Goal: Task Accomplishment & Management: Use online tool/utility

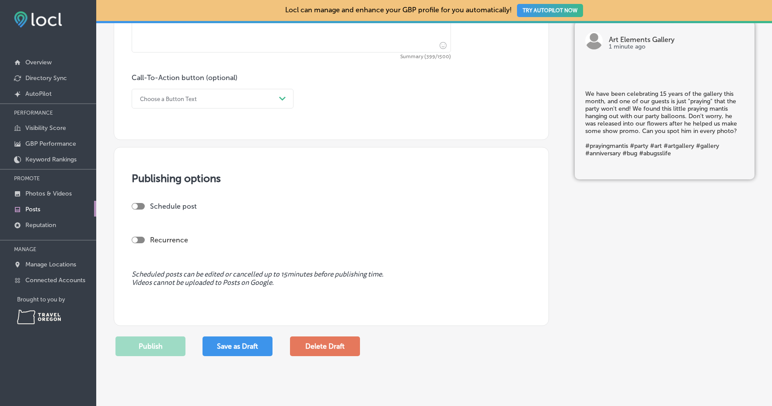
scroll to position [553, 0]
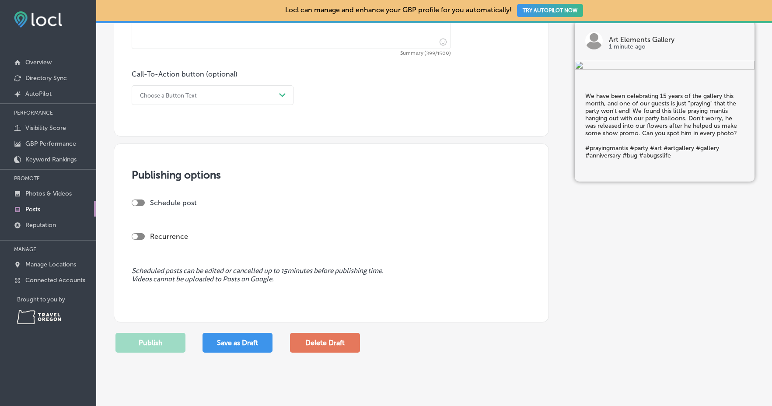
click at [141, 199] on div "Schedule post" at bounding box center [328, 203] width 392 height 8
click at [141, 201] on div at bounding box center [138, 203] width 13 height 7
checkbox input "true"
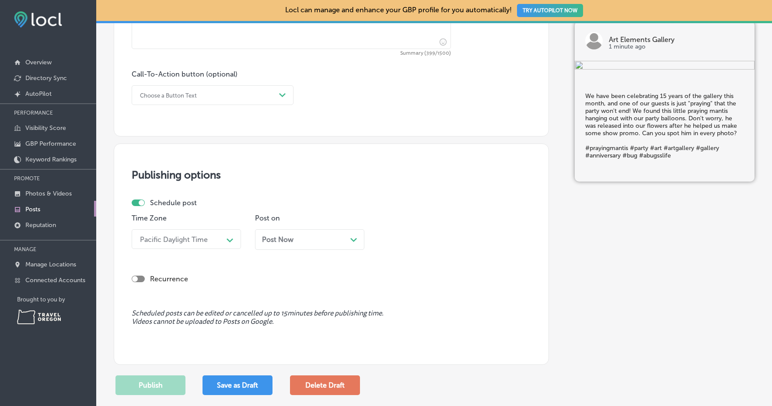
click at [303, 238] on div "Post Now Path Created with Sketch." at bounding box center [309, 239] width 95 height 8
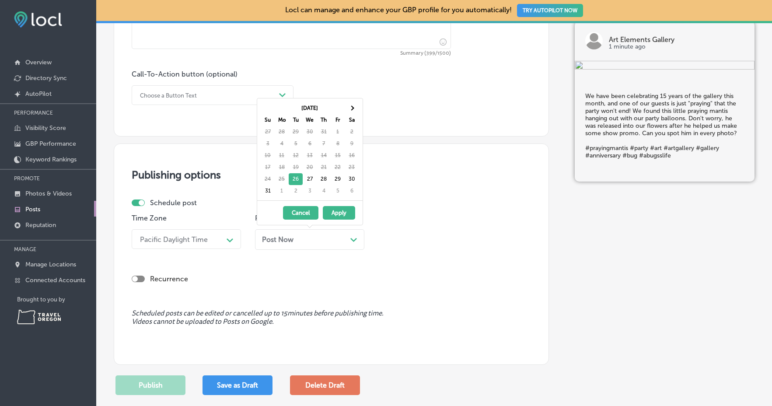
click at [336, 214] on button "Apply" at bounding box center [339, 213] width 32 height 14
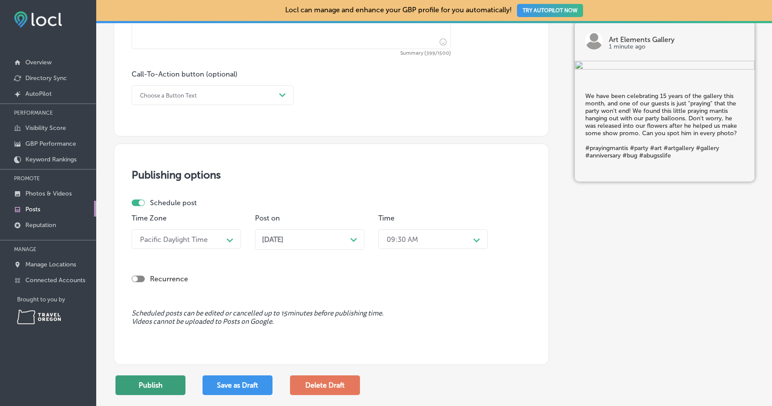
click at [166, 385] on button "Publish" at bounding box center [151, 385] width 70 height 20
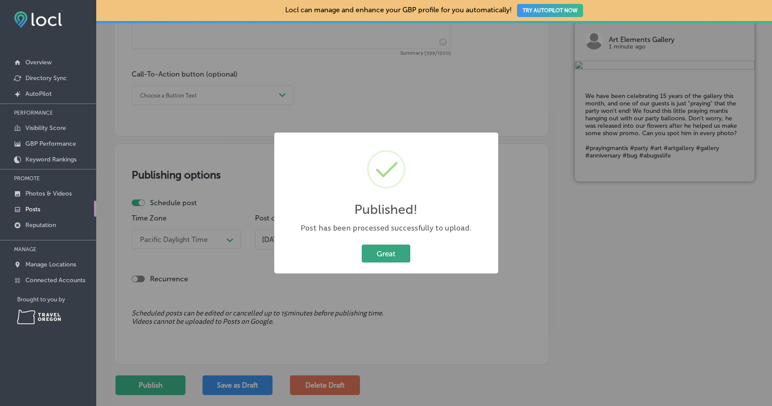
click at [391, 248] on button "Great" at bounding box center [386, 254] width 49 height 18
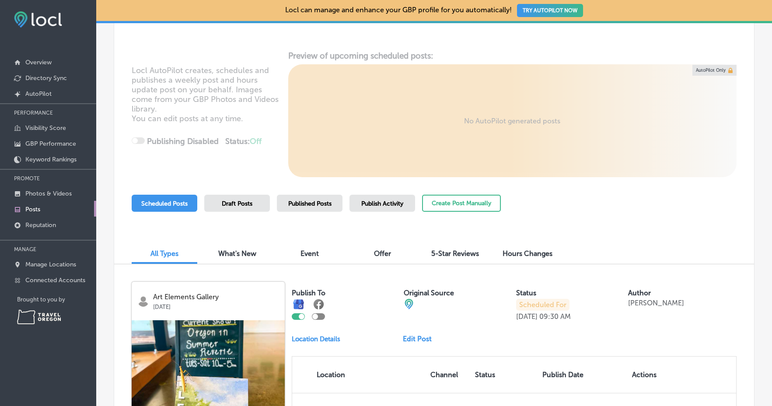
scroll to position [46, 0]
